Goal: Check status: Check status

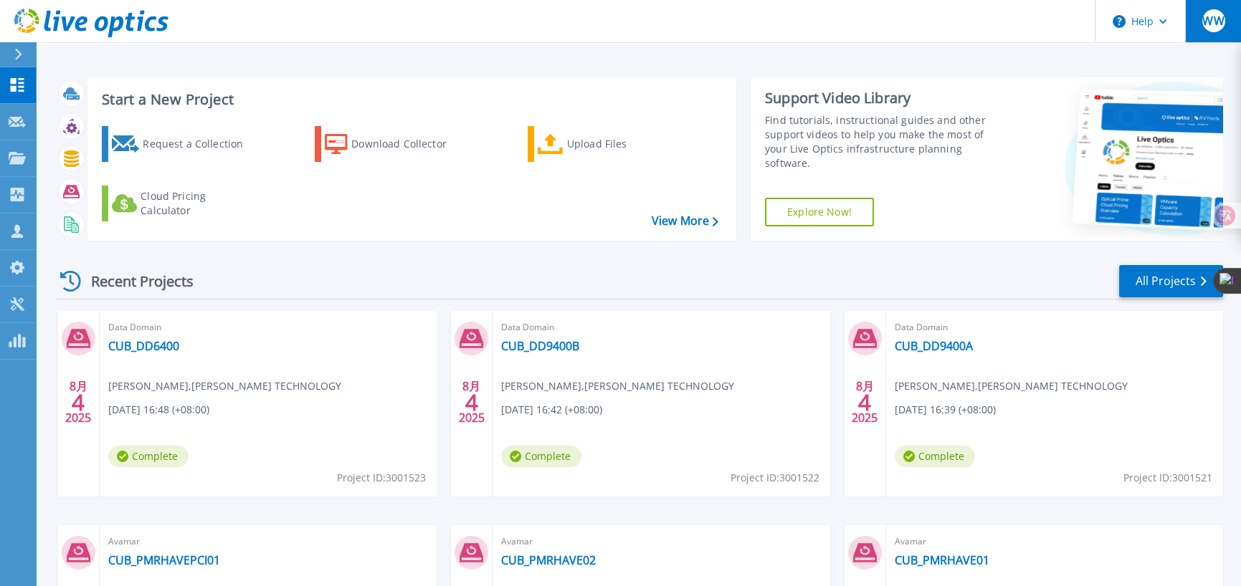
click at [1206, 33] on button "WW" at bounding box center [1213, 21] width 56 height 42
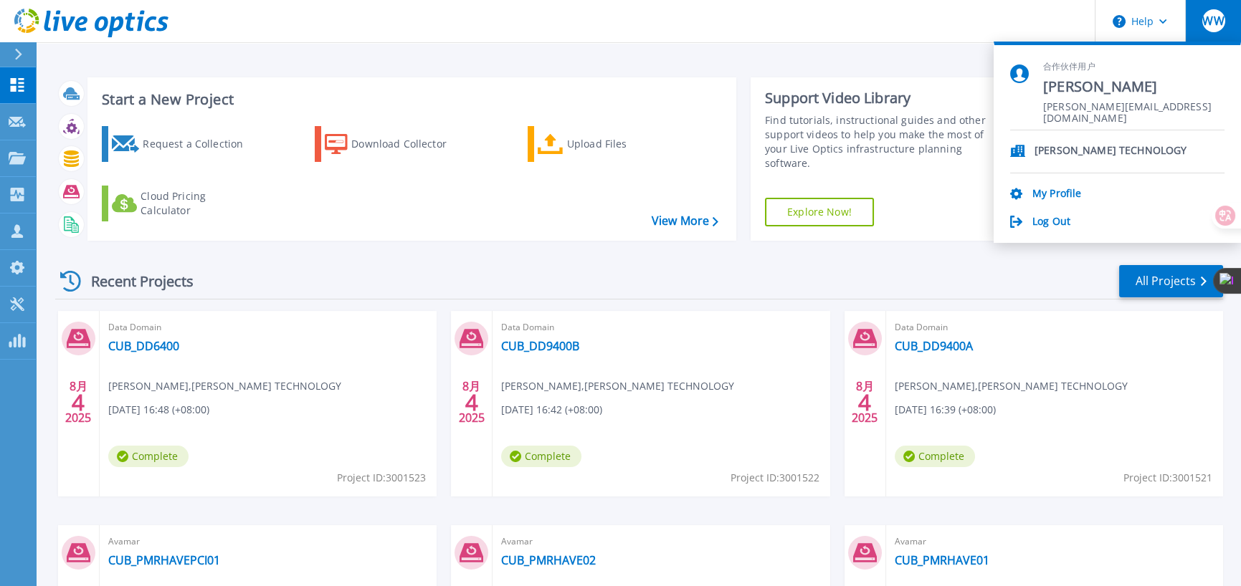
click at [533, 65] on div "Start a New Project Request a Collection Download Collector Upload Files Cloud …" at bounding box center [638, 375] width 1205 height 751
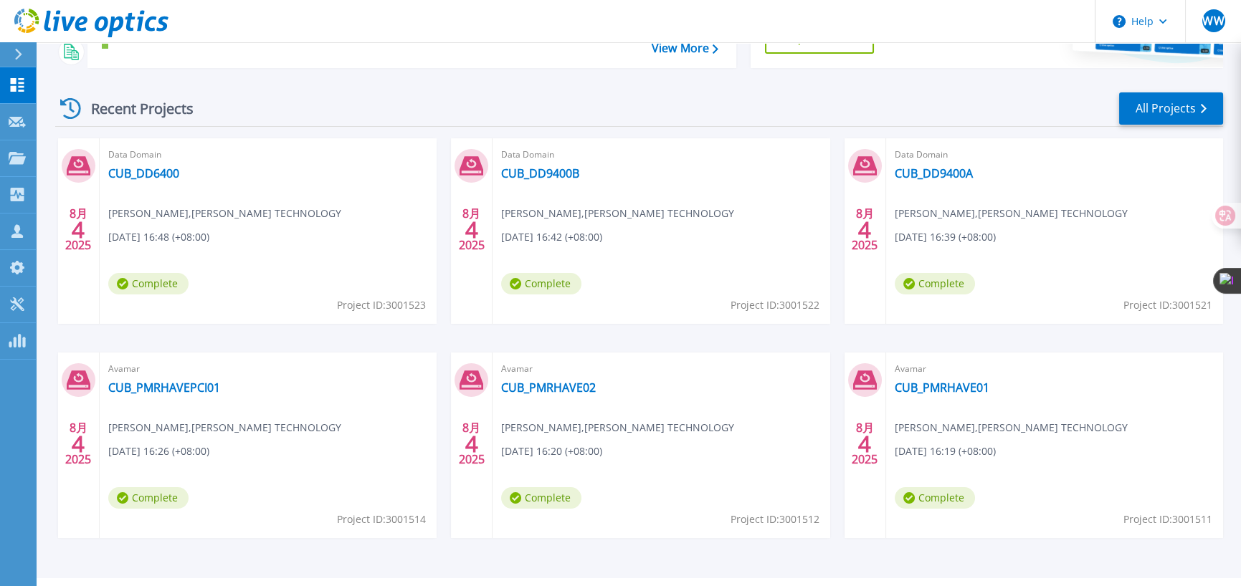
scroll to position [208, 0]
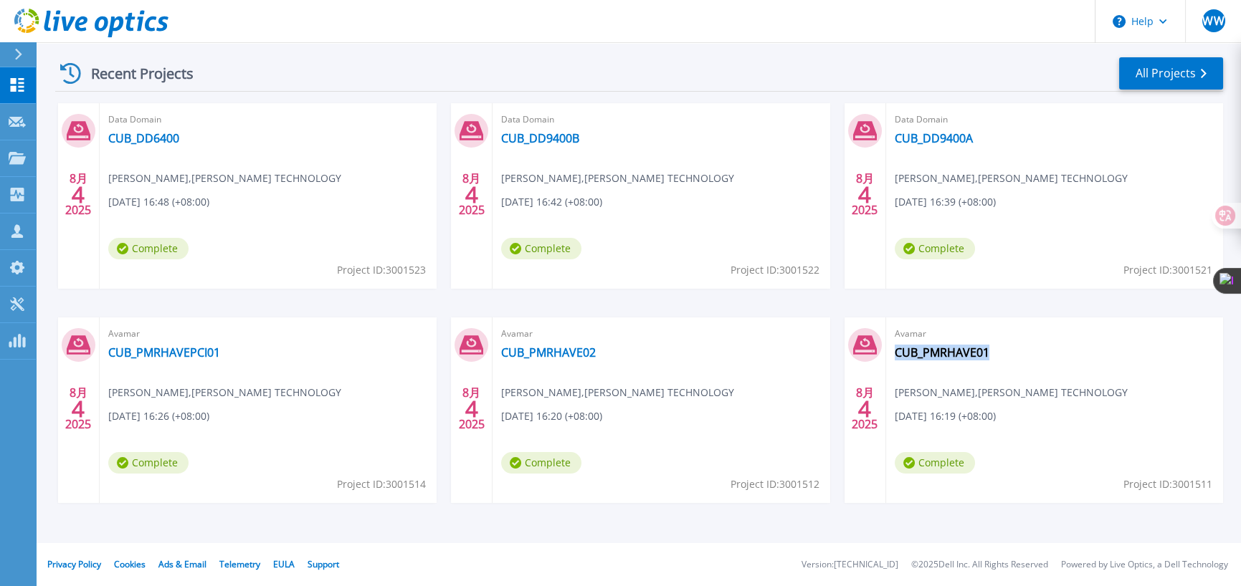
drag, startPoint x: 1048, startPoint y: 361, endPoint x: 999, endPoint y: 376, distance: 50.8
click at [999, 376] on div "Avamar CUB_PMRHAVE01 [PERSON_NAME] , [PERSON_NAME] TECHNOLOGY [DATE] 16:19 (+08…" at bounding box center [1054, 411] width 337 height 186
click at [1082, 363] on div "Avamar CUB_PMRHAVE01 [PERSON_NAME] , [PERSON_NAME] TECHNOLOGY [DATE] 16:19 (+08…" at bounding box center [1054, 411] width 337 height 186
drag, startPoint x: 531, startPoint y: 334, endPoint x: 495, endPoint y: 336, distance: 35.9
click at [495, 336] on div "Avamar CUB_PMRHAVE02 [PERSON_NAME] , WEN WEI TECHNOLOGY [DATE] 16:20 (+08:00) C…" at bounding box center [660, 411] width 337 height 186
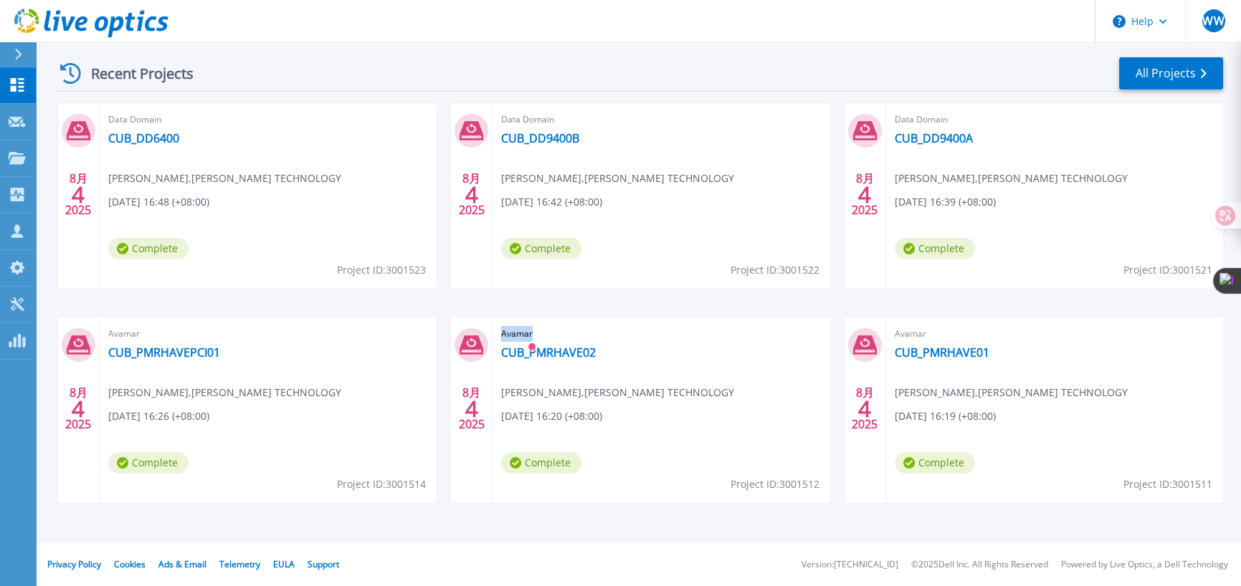
click at [428, 128] on span "Avamar" at bounding box center [268, 120] width 320 height 16
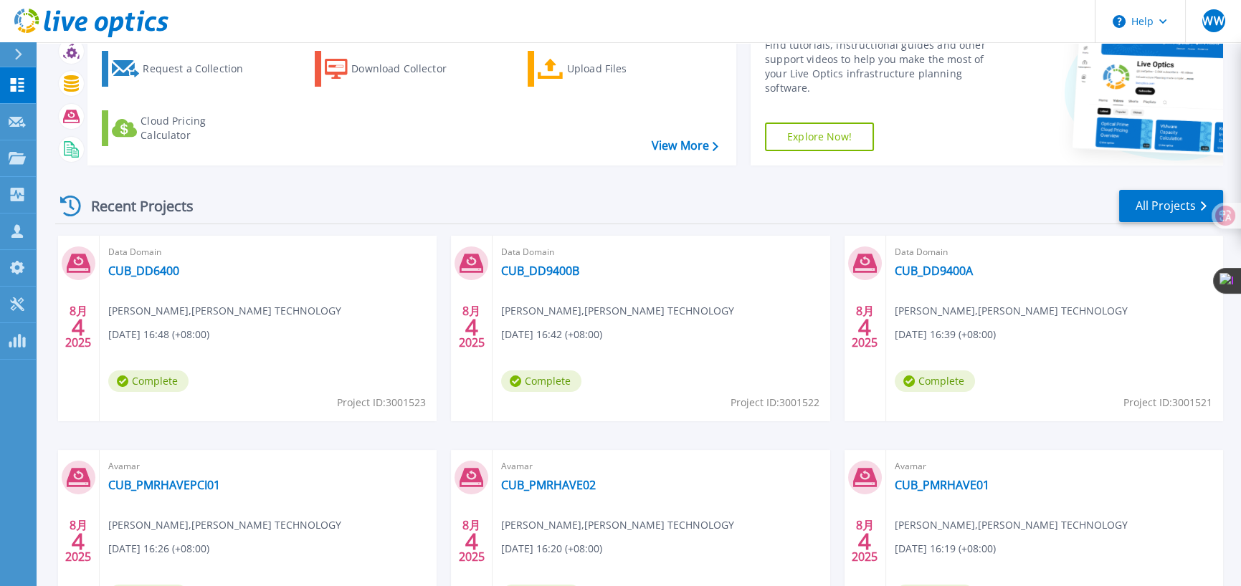
scroll to position [0, 0]
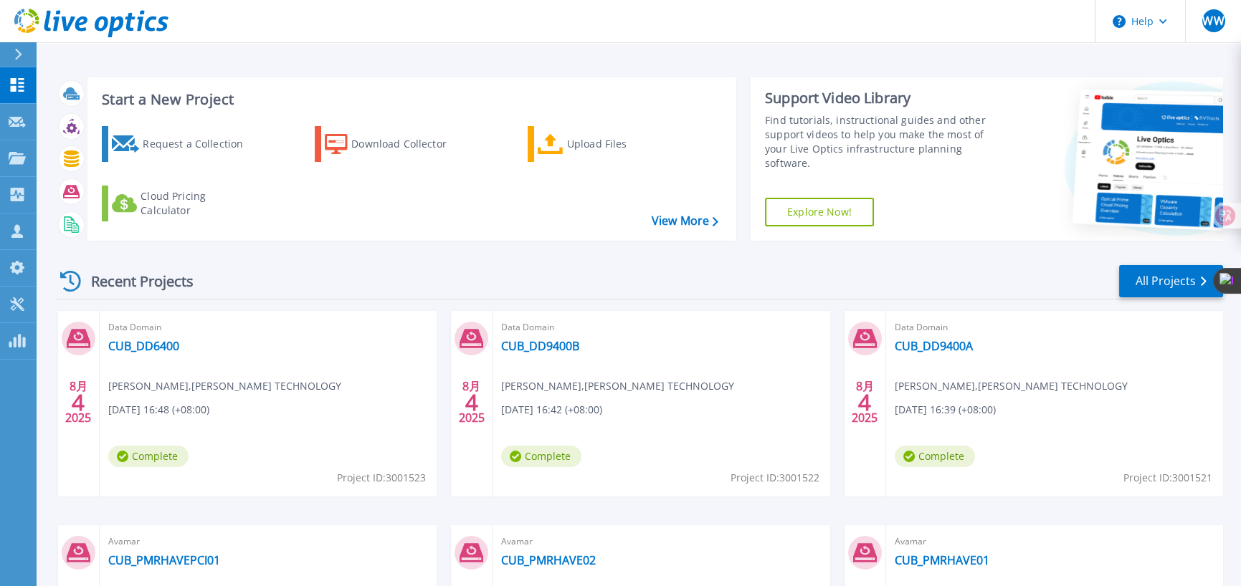
click at [591, 42] on header "Help WW 合作伙伴用户 [PERSON_NAME] [PERSON_NAME][EMAIL_ADDRESS][DOMAIN_NAME] [PERSON_…" at bounding box center [620, 21] width 1241 height 43
